Goal: Transaction & Acquisition: Purchase product/service

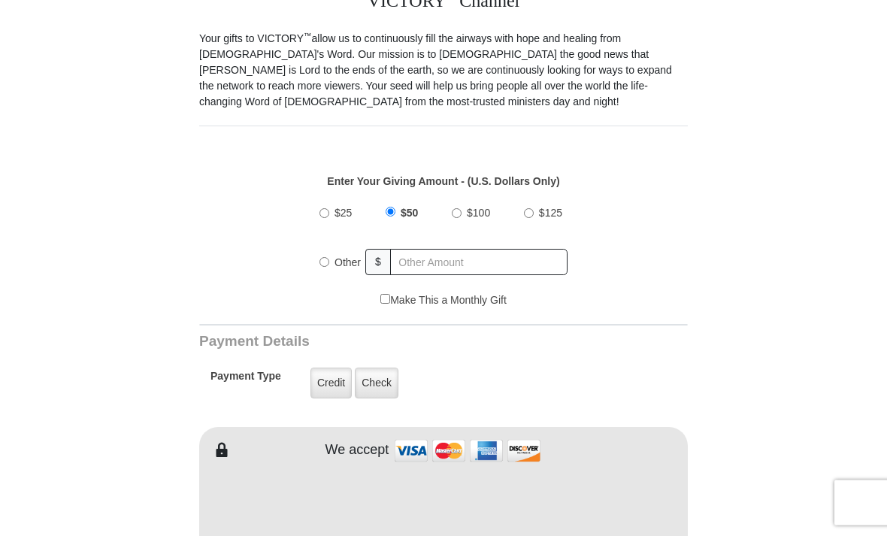
scroll to position [403, 0]
click at [331, 381] on label "Credit" at bounding box center [330, 382] width 41 height 31
click at [0, 0] on input "Credit" at bounding box center [0, 0] width 0 height 0
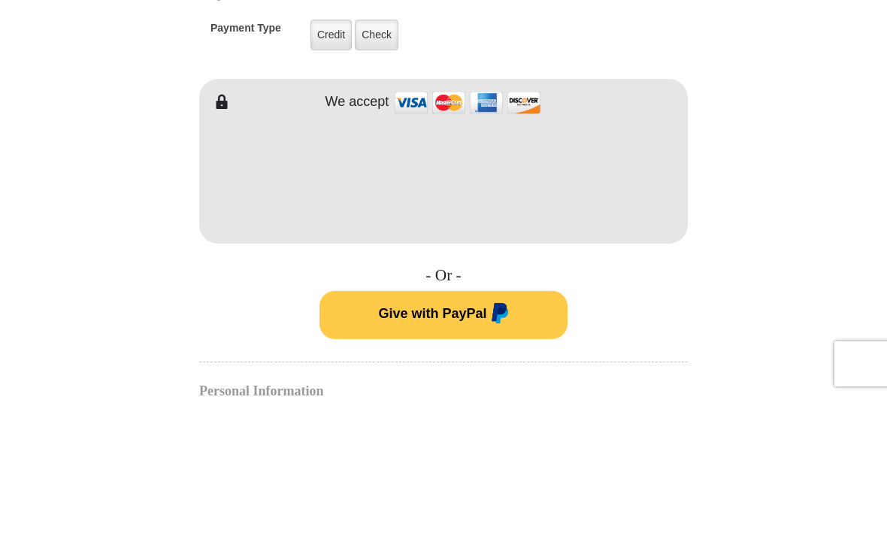
scroll to position [751, 0]
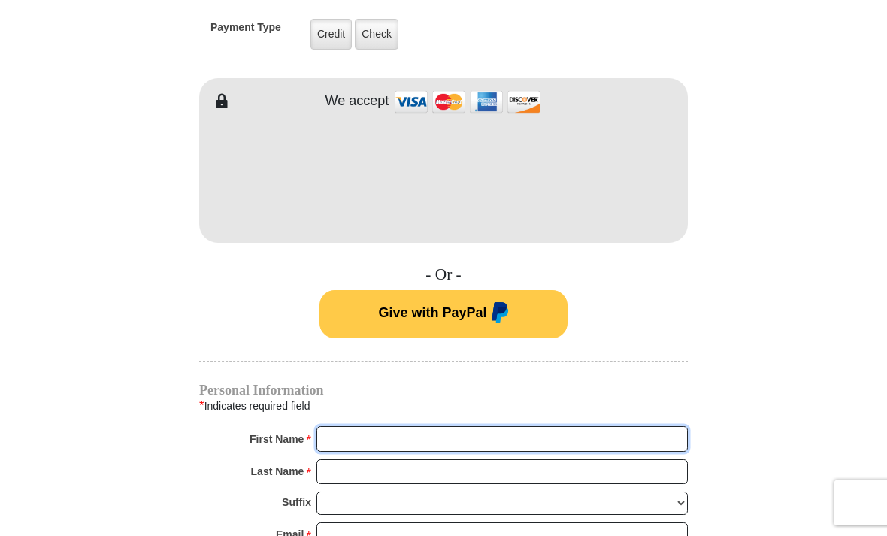
click at [344, 431] on input "First Name *" at bounding box center [501, 439] width 371 height 26
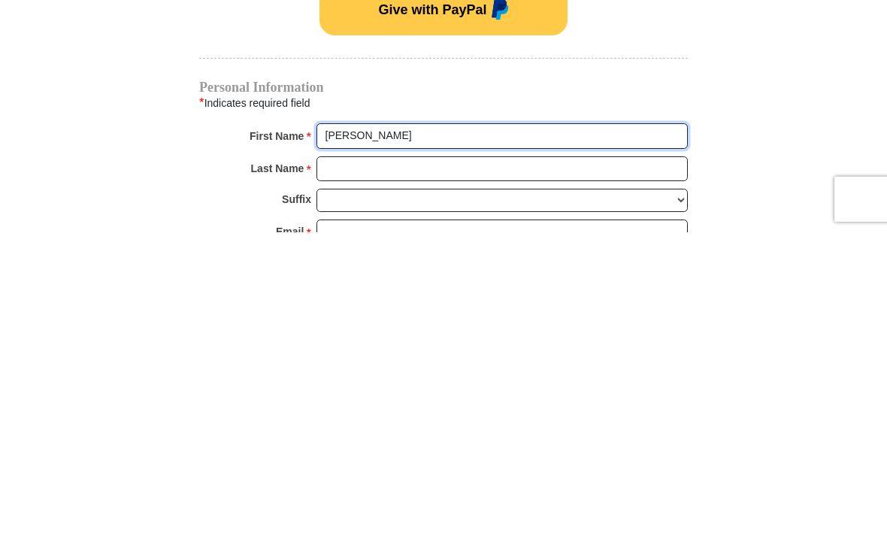
type input "Donna"
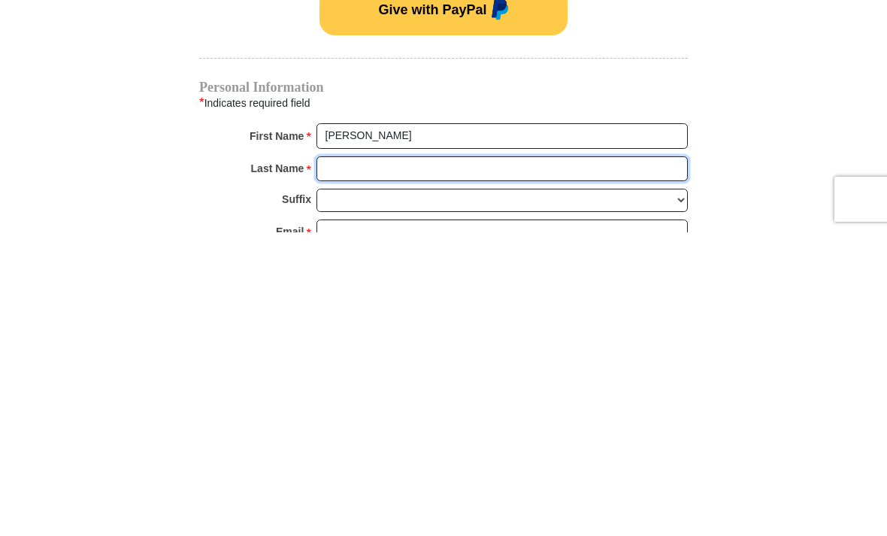
click at [343, 460] on input "Last Name *" at bounding box center [501, 473] width 371 height 26
type input "Dellavalle"
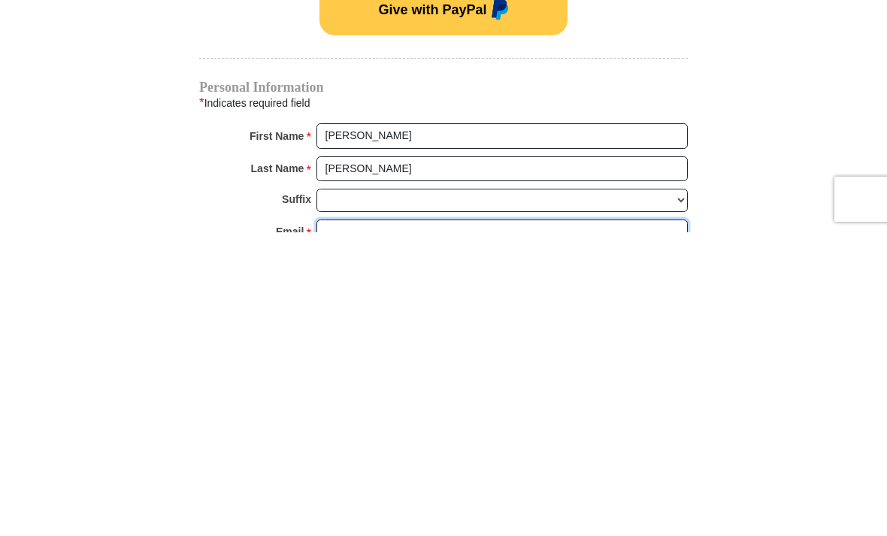
click at [342, 523] on input "Email *" at bounding box center [501, 536] width 371 height 26
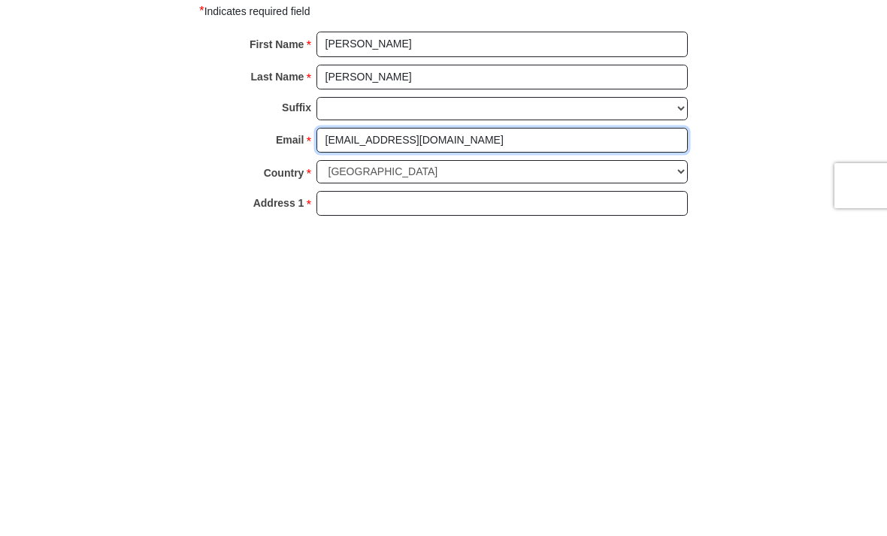
type input "della104@att.net"
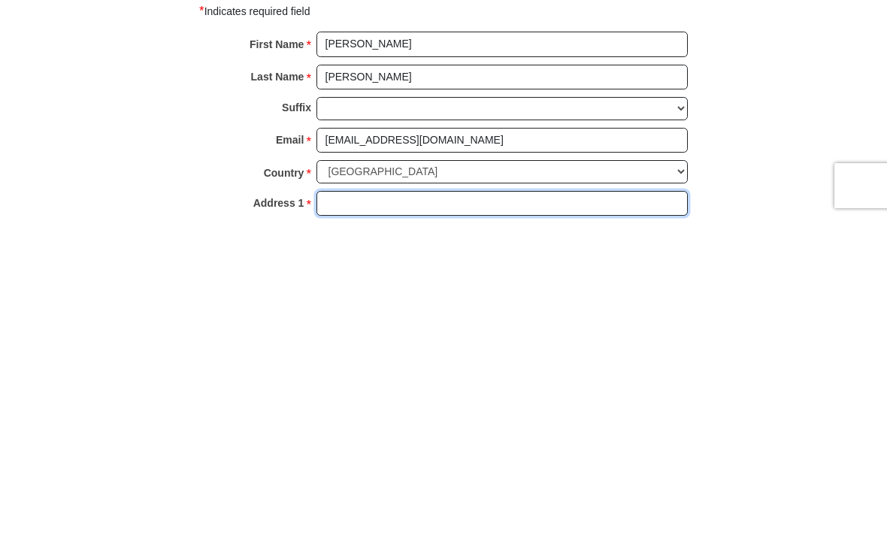
click at [343, 508] on input "Address 1 *" at bounding box center [501, 521] width 371 height 26
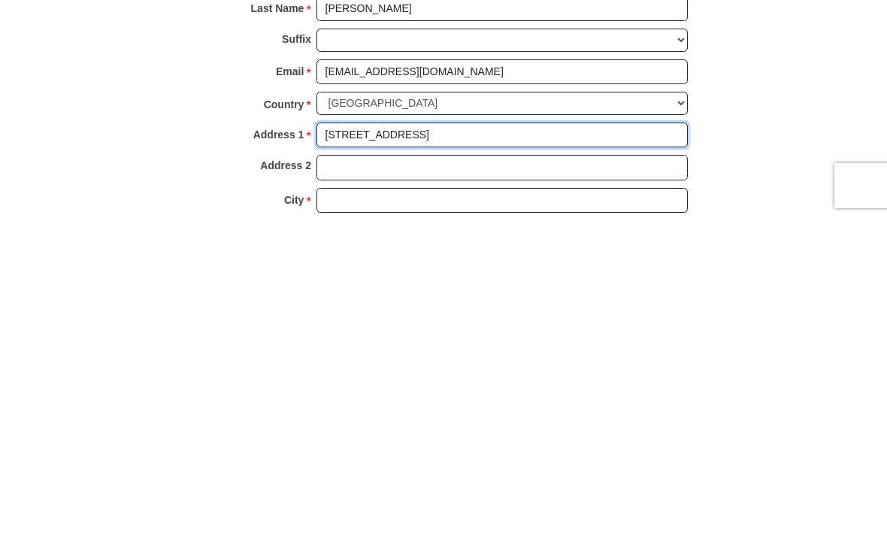
scroll to position [907, 0]
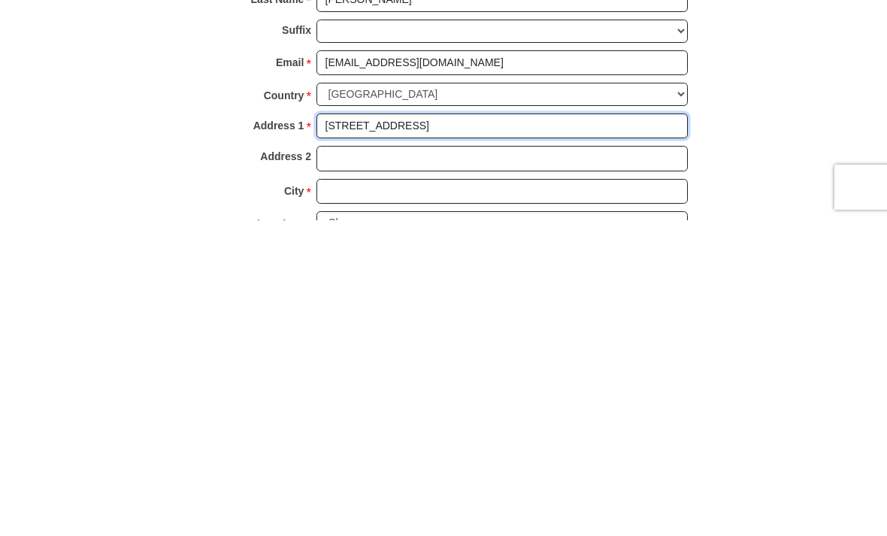
type input "104 Meadowood Dr"
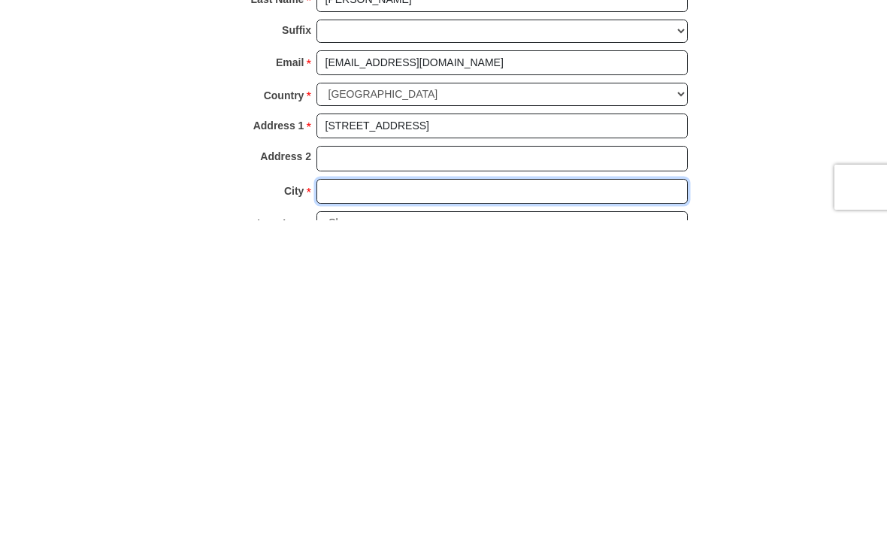
click at [333, 494] on input "City *" at bounding box center [501, 507] width 371 height 26
type input "Picayune"
click at [347, 527] on select "Choose Alabama Alaska American Samoa Arizona Arkansas Armed Forces Americas Arm…" at bounding box center [501, 538] width 371 height 23
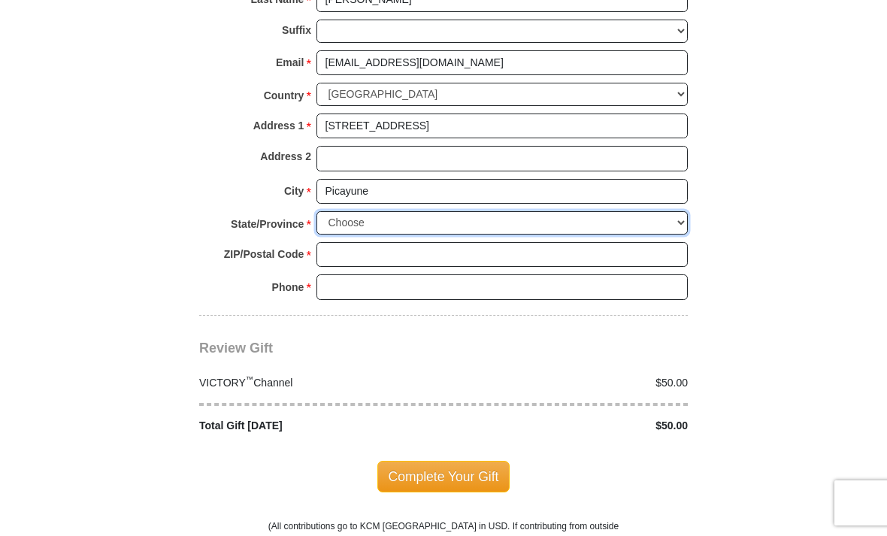
select select "MS"
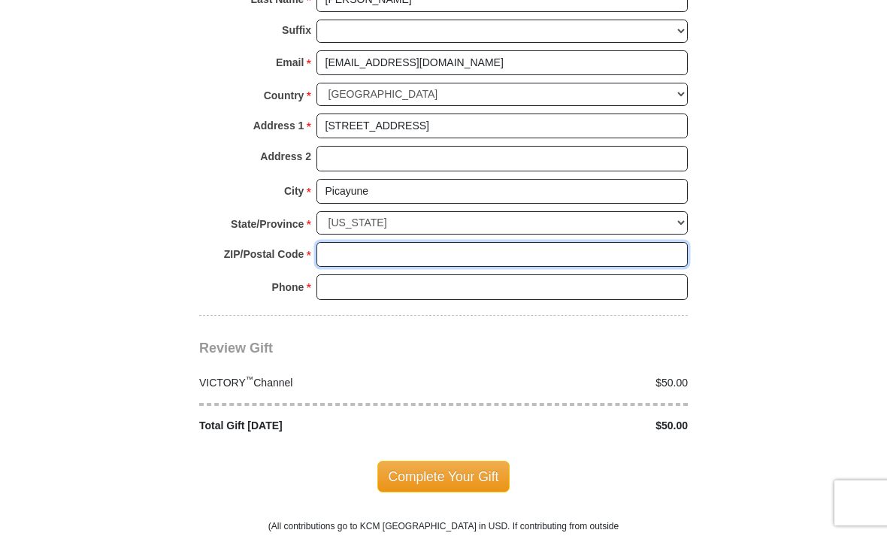
click at [346, 242] on input "ZIP/Postal Code *" at bounding box center [501, 255] width 371 height 26
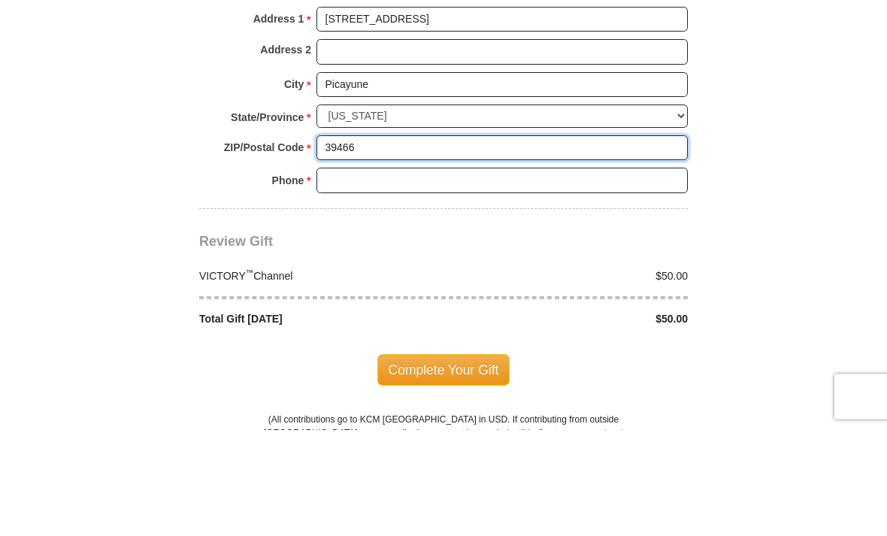
type input "39466"
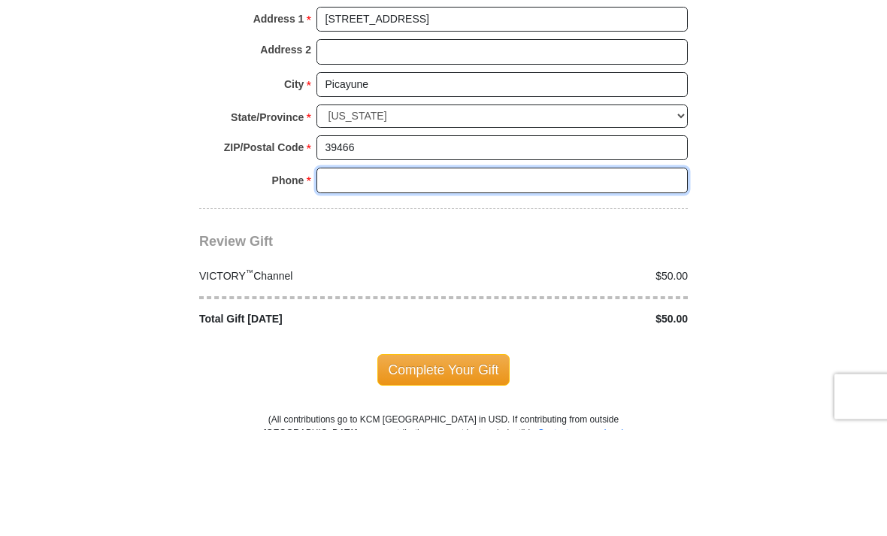
click at [343, 274] on input "Phone * *" at bounding box center [501, 287] width 371 height 26
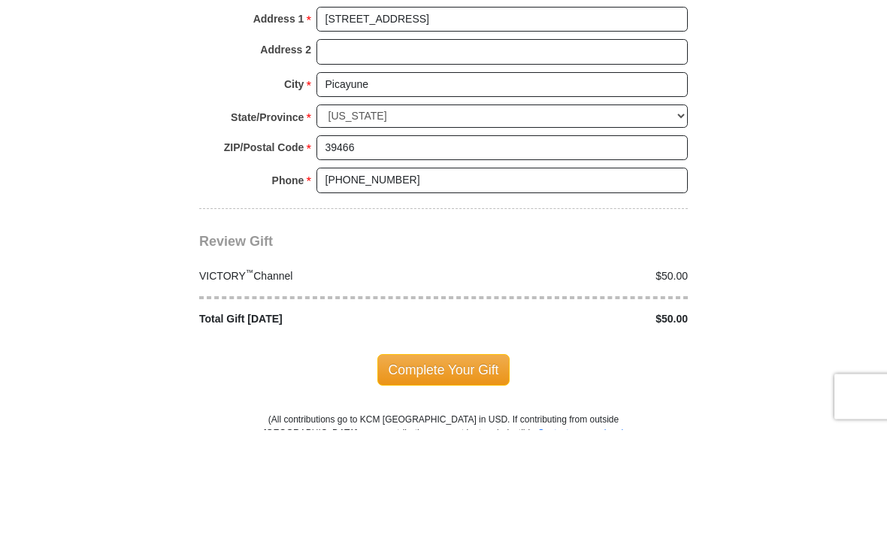
scroll to position [1329, 0]
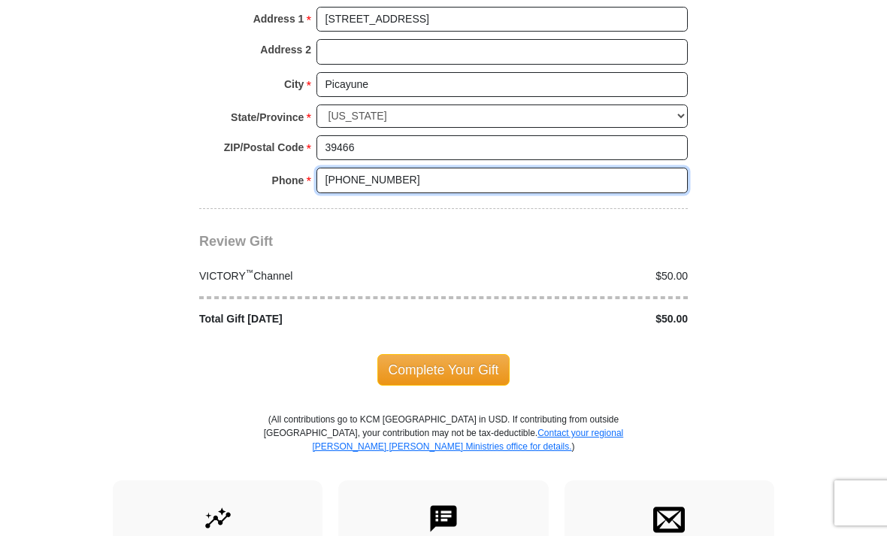
type input "504-914-4139"
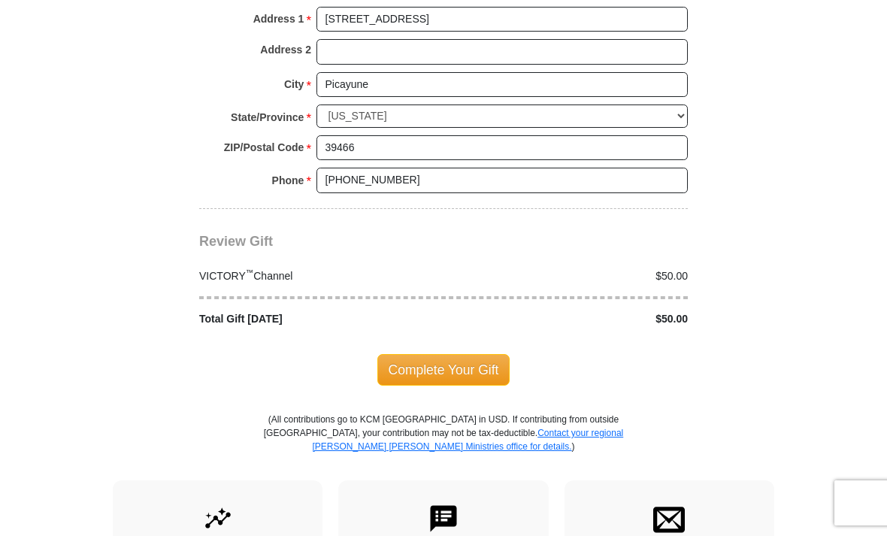
click at [480, 354] on span "Complete Your Gift" at bounding box center [443, 370] width 133 height 32
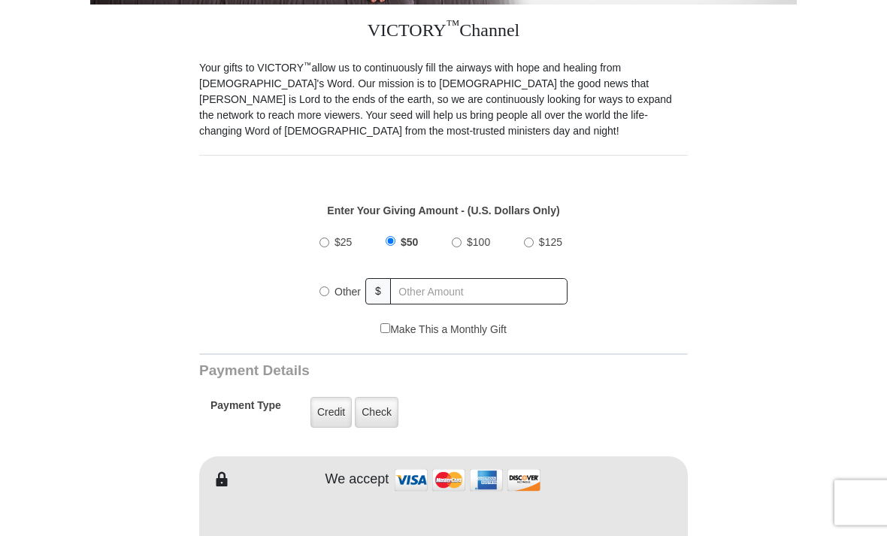
scroll to position [424, 0]
